Goal: Task Accomplishment & Management: Manage account settings

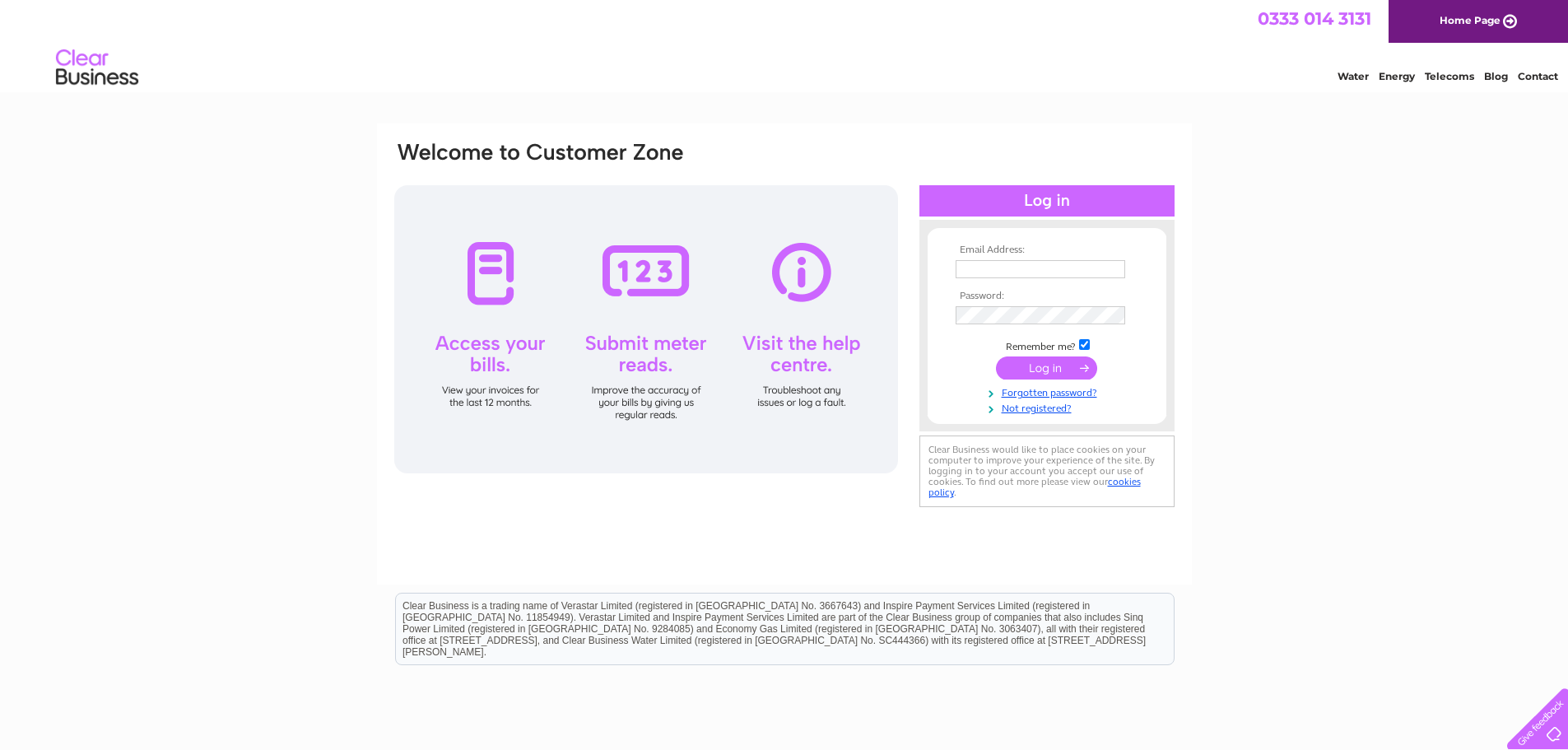
type input "gemma@ggmaccountancy.co.uk"
click at [1058, 369] on input "submit" at bounding box center [1046, 368] width 101 height 23
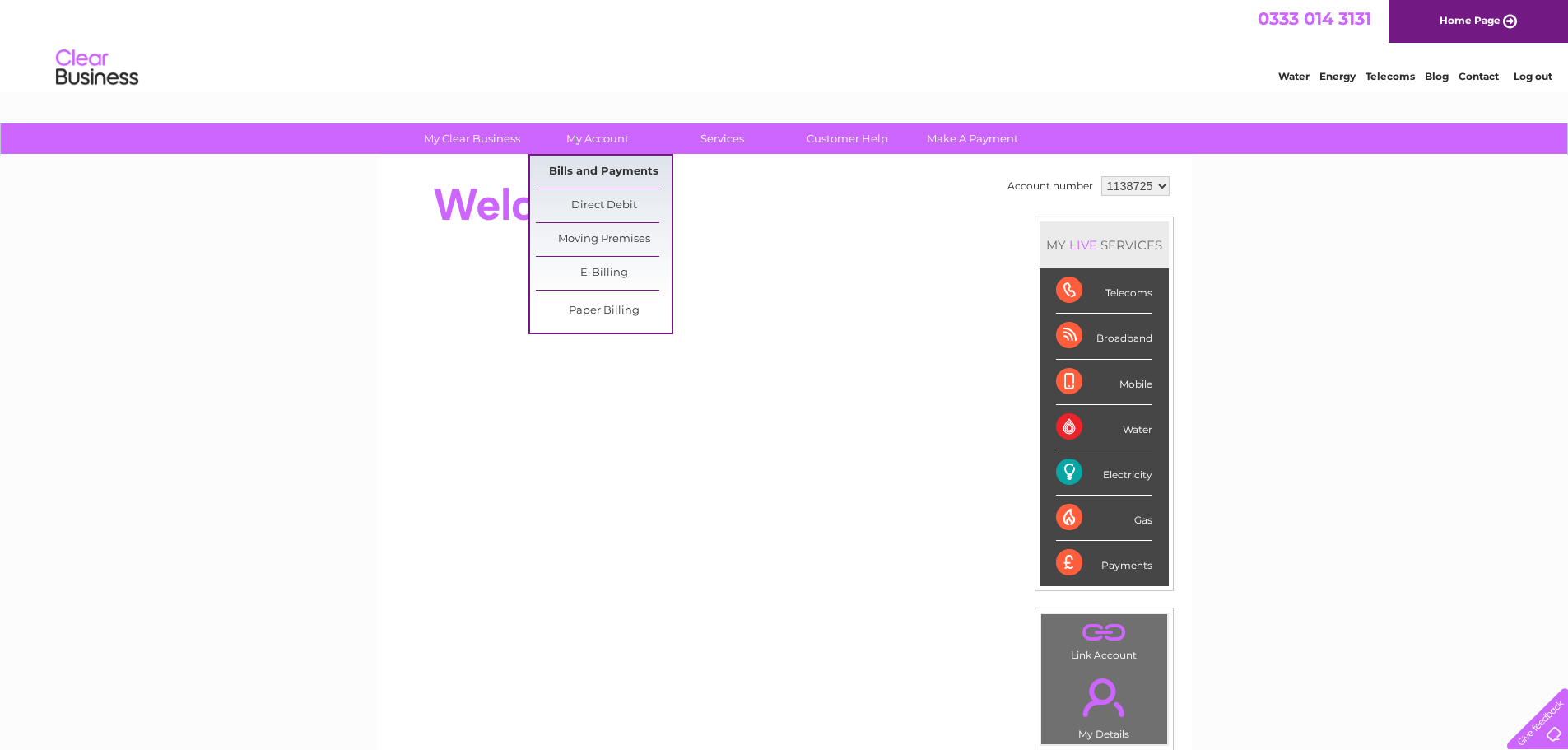
click at [613, 179] on link "Bills and Payments" at bounding box center [603, 172] width 136 height 33
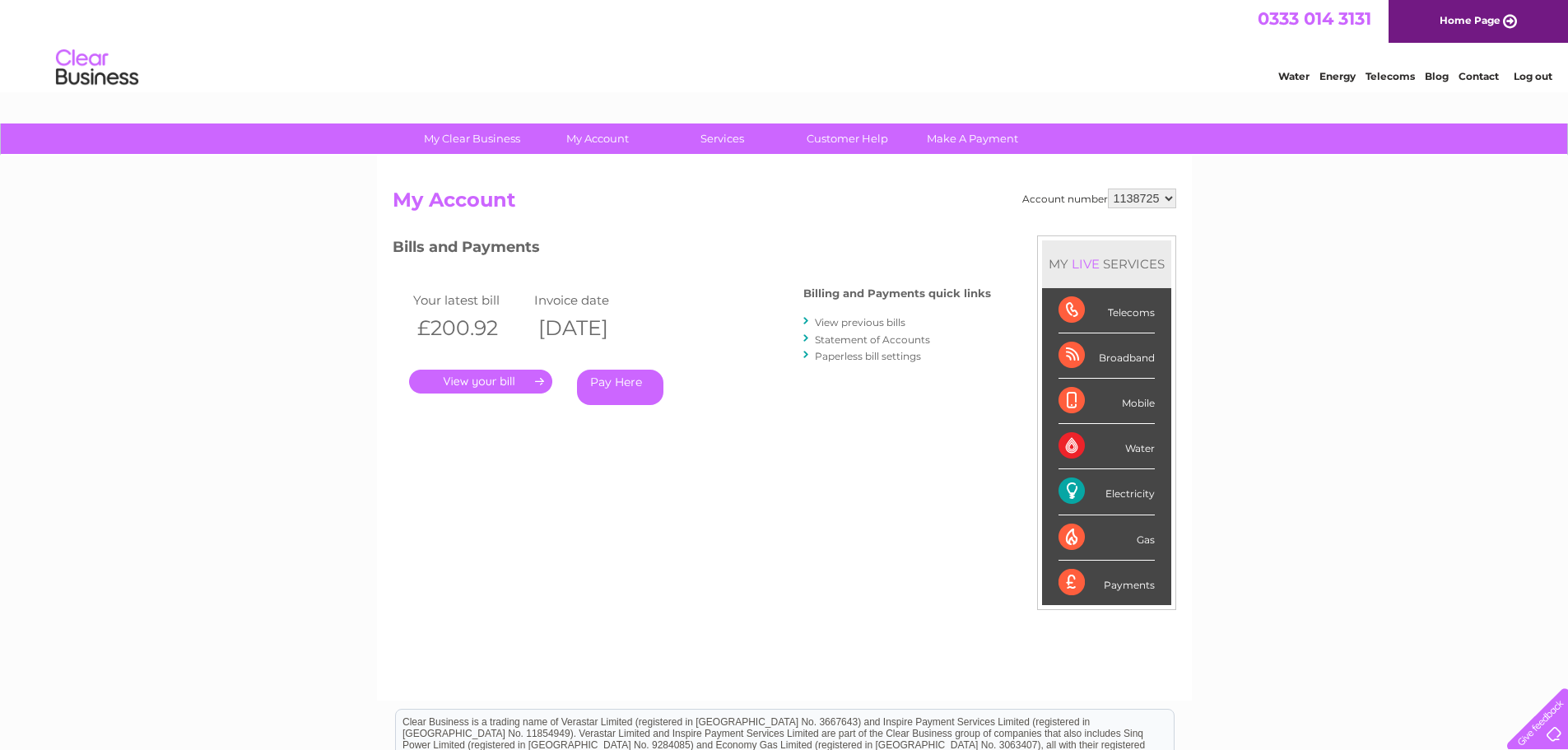
click at [499, 377] on link "." at bounding box center [481, 382] width 143 height 24
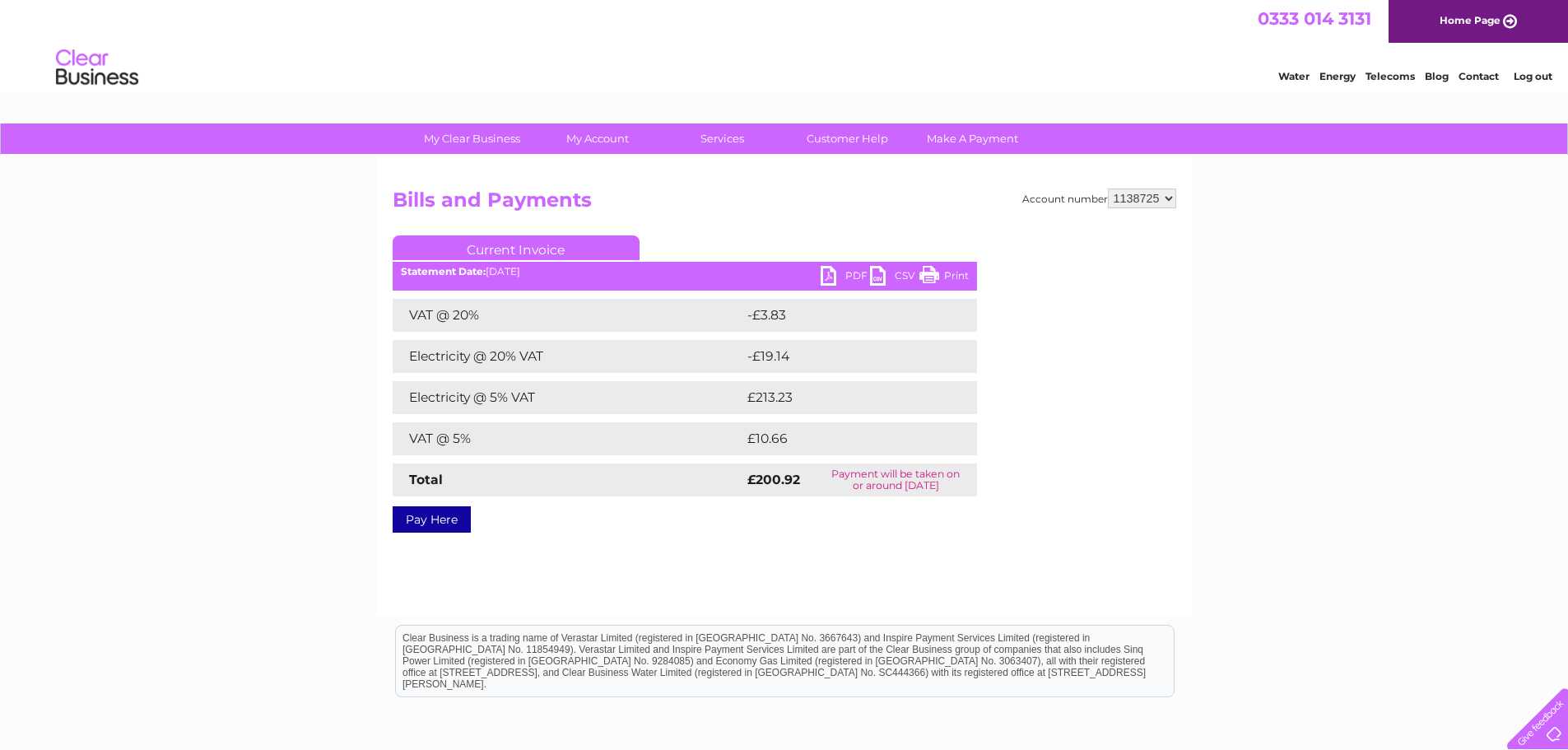
click at [840, 266] on ul "Current Invoice" at bounding box center [684, 250] width 584 height 30
click at [842, 274] on link "PDF" at bounding box center [845, 278] width 49 height 24
